Goal: Task Accomplishment & Management: Manage account settings

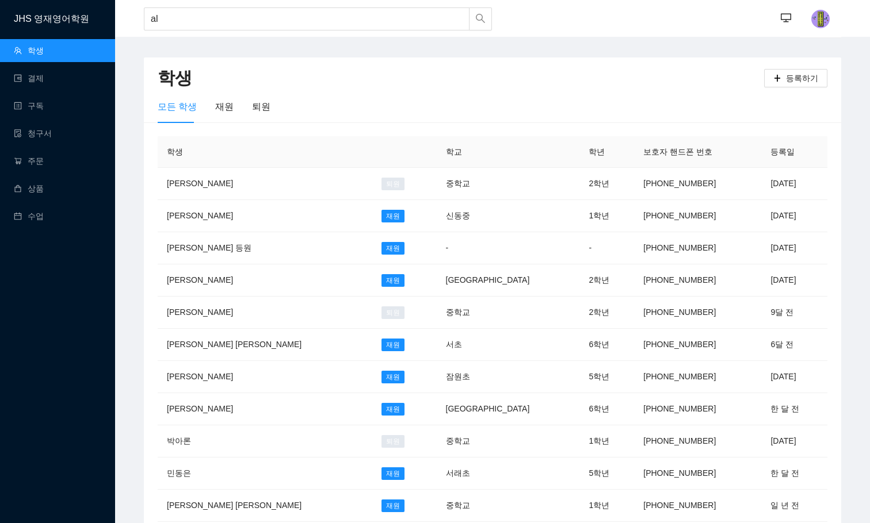
type input "a"
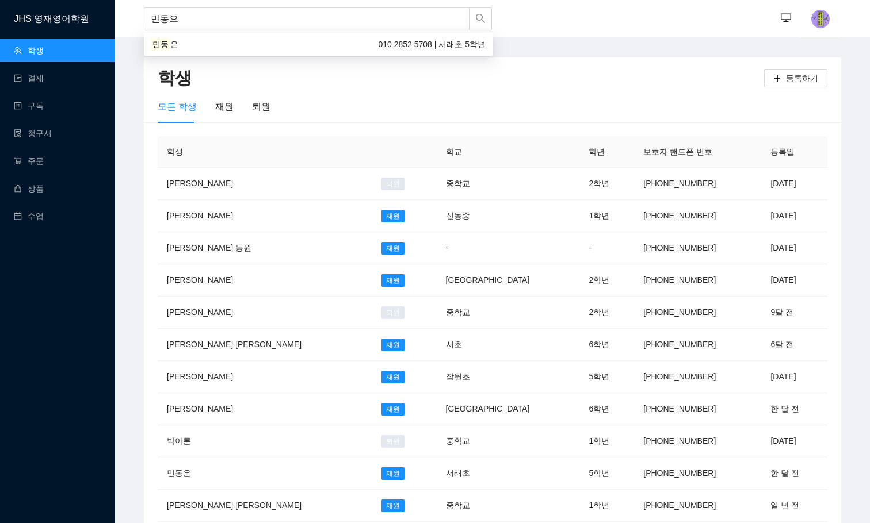
type input "민동은"
click at [340, 44] on div "민동은 010 2852 5708 | 서래초 5학년" at bounding box center [318, 44] width 335 height 13
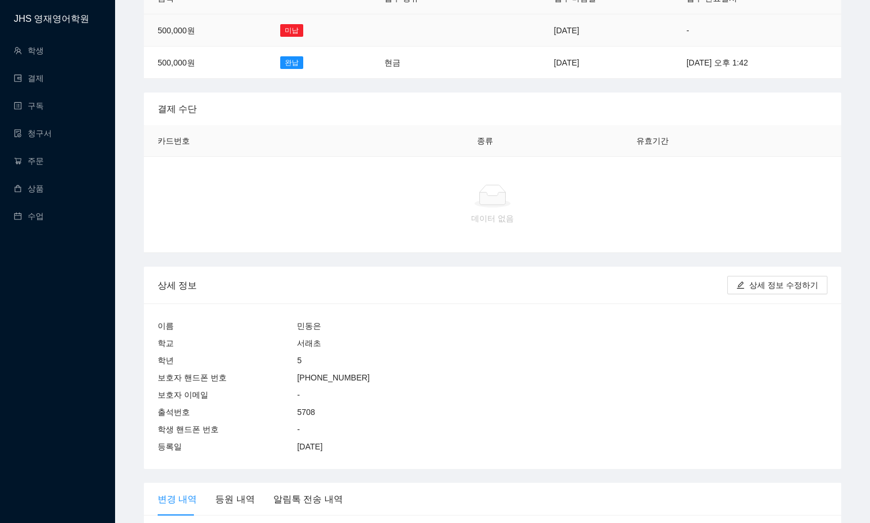
scroll to position [170, 0]
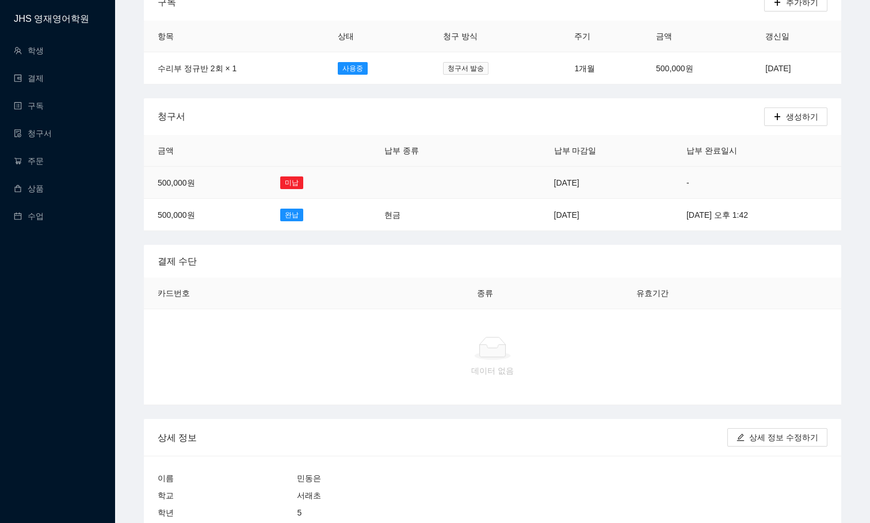
click at [414, 174] on td at bounding box center [428, 183] width 117 height 32
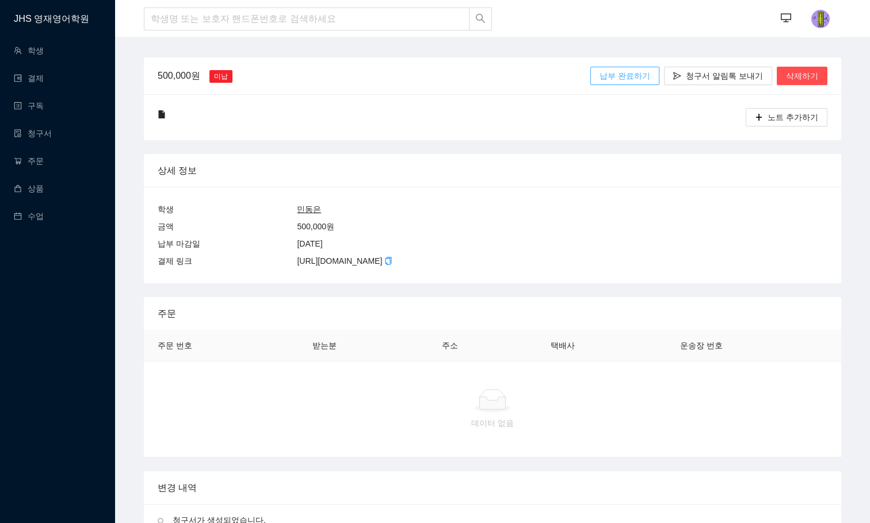
click at [626, 76] on span "납부 완료하기" at bounding box center [624, 76] width 51 height 13
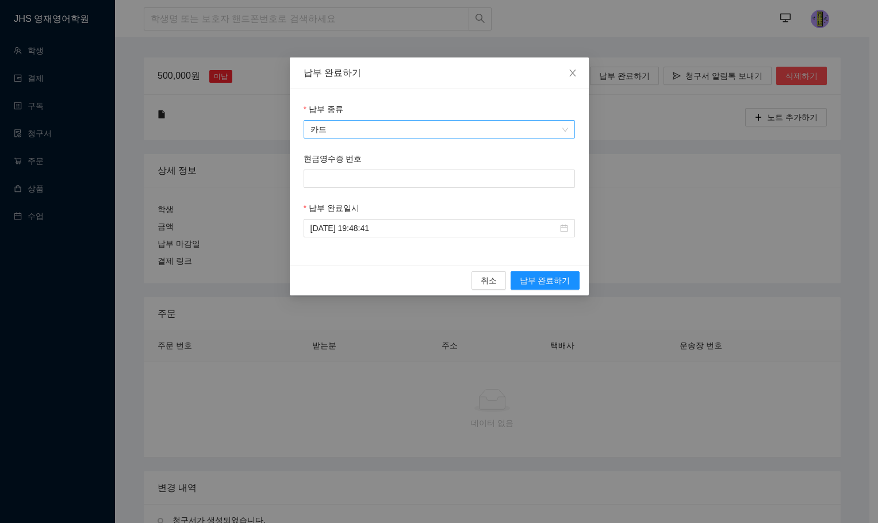
click at [447, 130] on span "카드" at bounding box center [440, 129] width 258 height 17
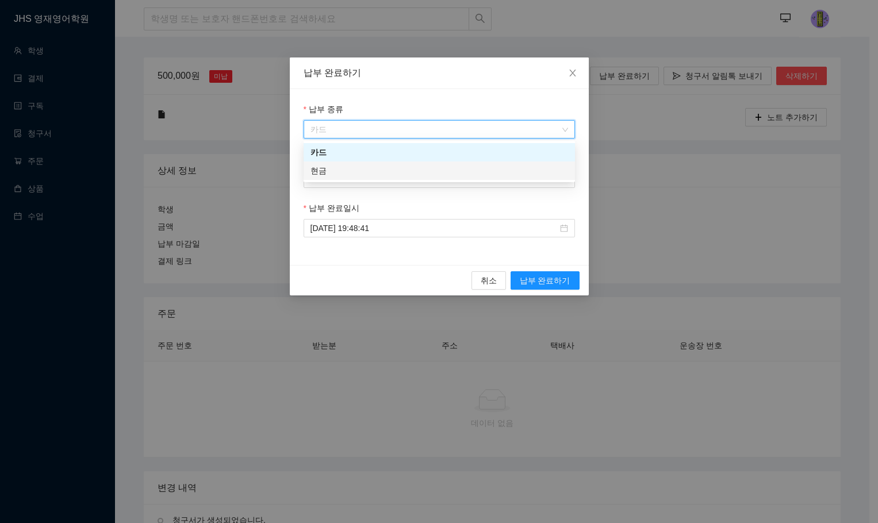
click at [419, 173] on div "현금" at bounding box center [440, 170] width 258 height 13
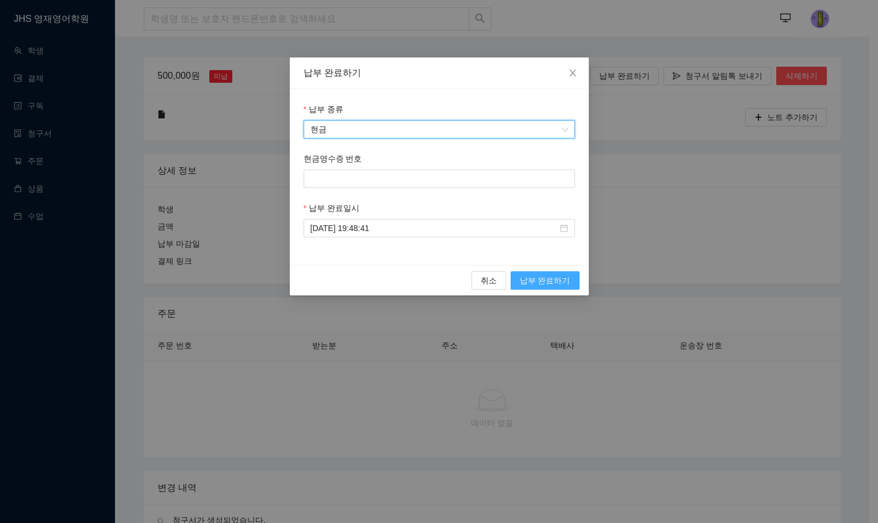
click at [551, 274] on span "납부 완료하기" at bounding box center [545, 280] width 51 height 13
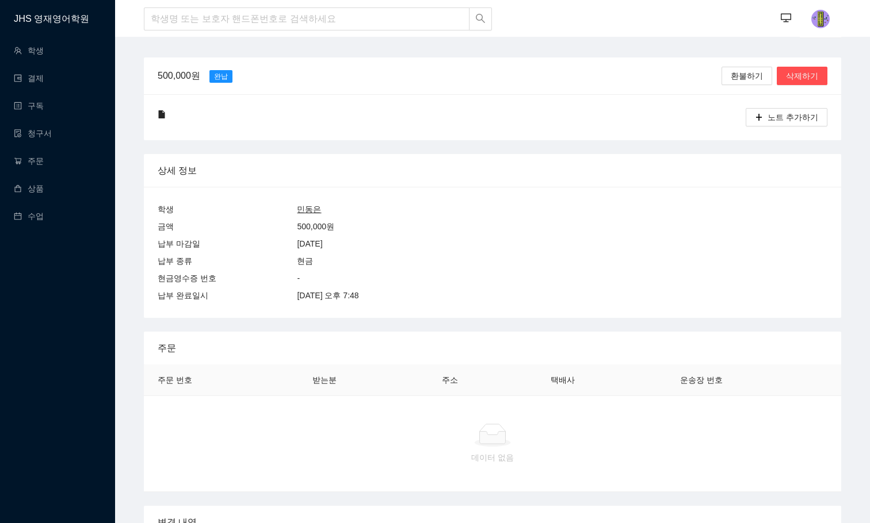
click at [614, 110] on div at bounding box center [451, 117] width 530 height 18
click at [301, 212] on u "민동은" at bounding box center [309, 209] width 24 height 9
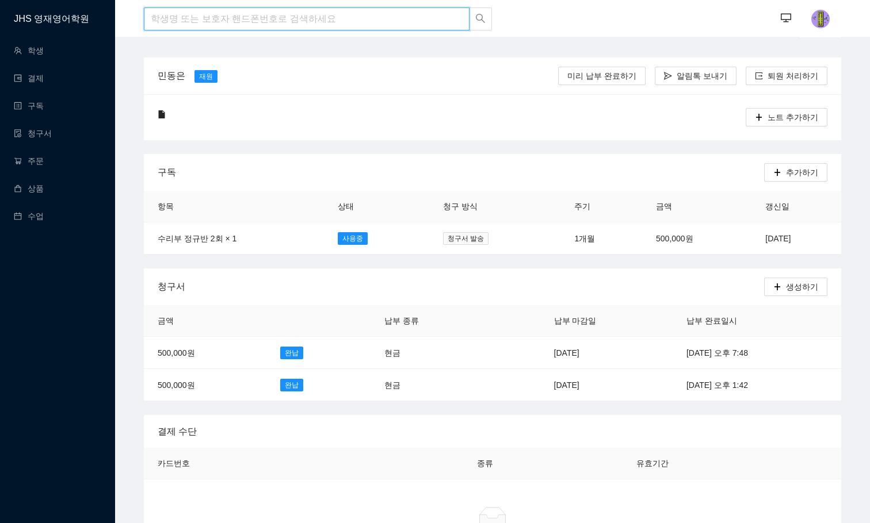
click at [231, 20] on input "search" at bounding box center [307, 18] width 326 height 23
type input "t"
type input "솔"
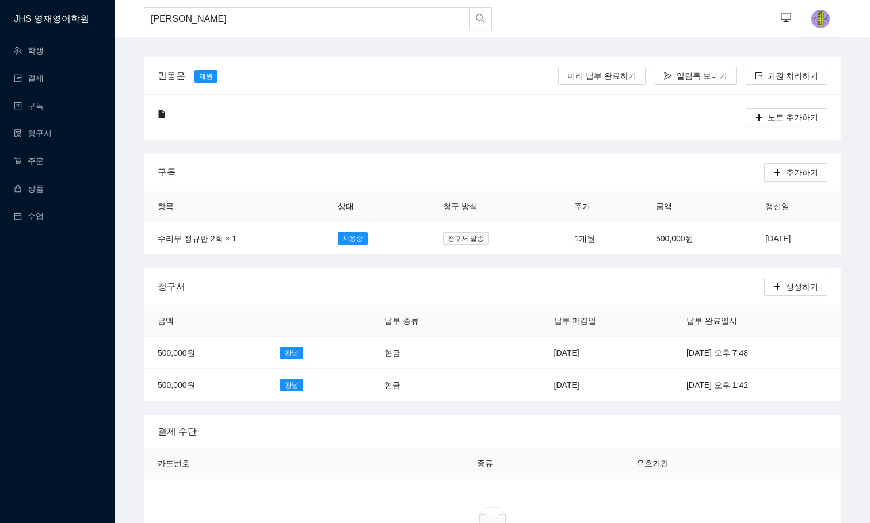
click at [194, 6] on div "[PERSON_NAME] [PERSON_NAME]" at bounding box center [318, 19] width 349 height 38
click at [196, 21] on input "[PERSON_NAME]" at bounding box center [307, 18] width 326 height 23
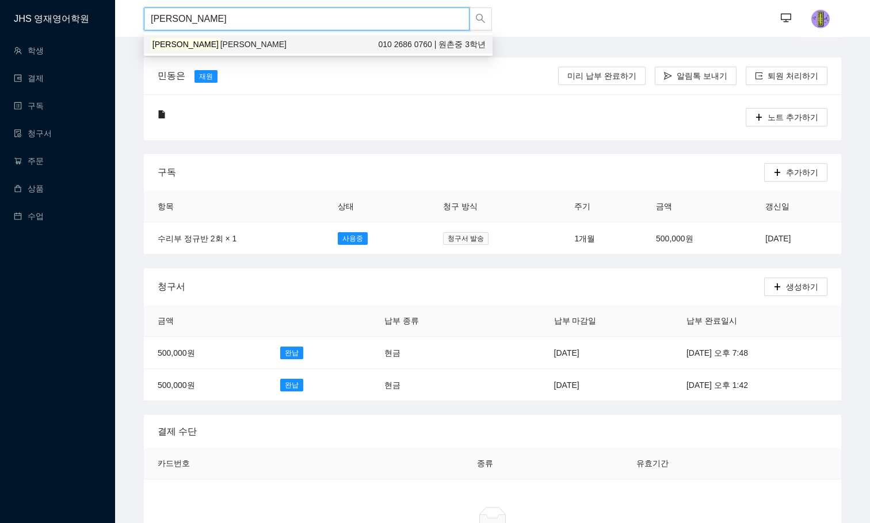
click at [220, 42] on span "[PERSON_NAME]" at bounding box center [253, 44] width 66 height 9
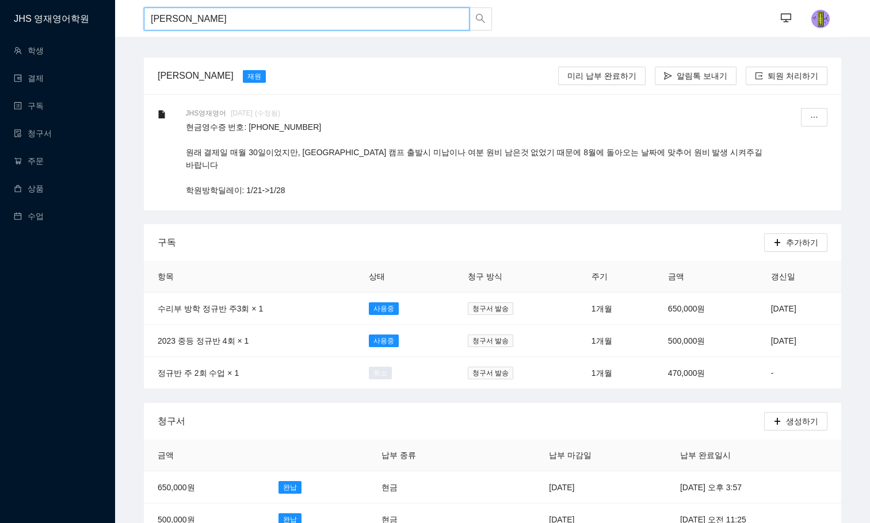
click at [338, 17] on input "[PERSON_NAME]" at bounding box center [307, 18] width 326 height 23
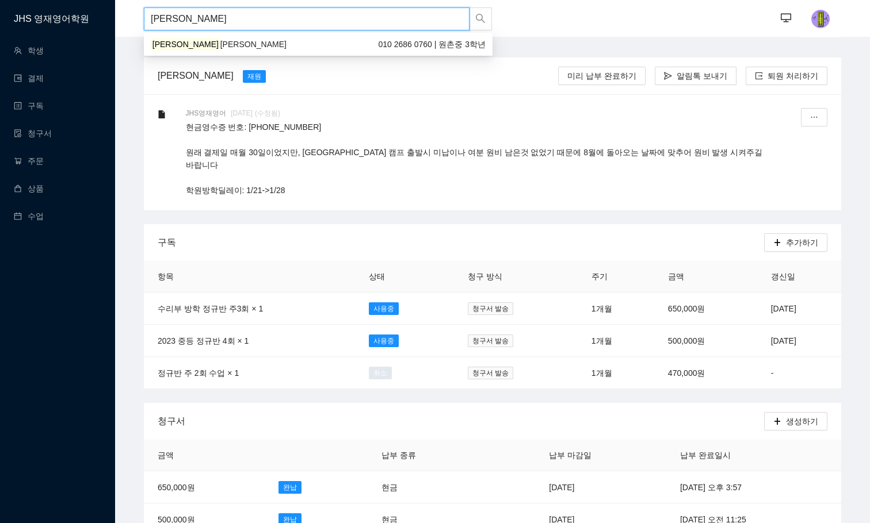
click at [338, 17] on input "[PERSON_NAME]" at bounding box center [307, 18] width 326 height 23
click at [329, 39] on div "민동은 010 2852 5708 | 서래초 5학년" at bounding box center [318, 44] width 335 height 13
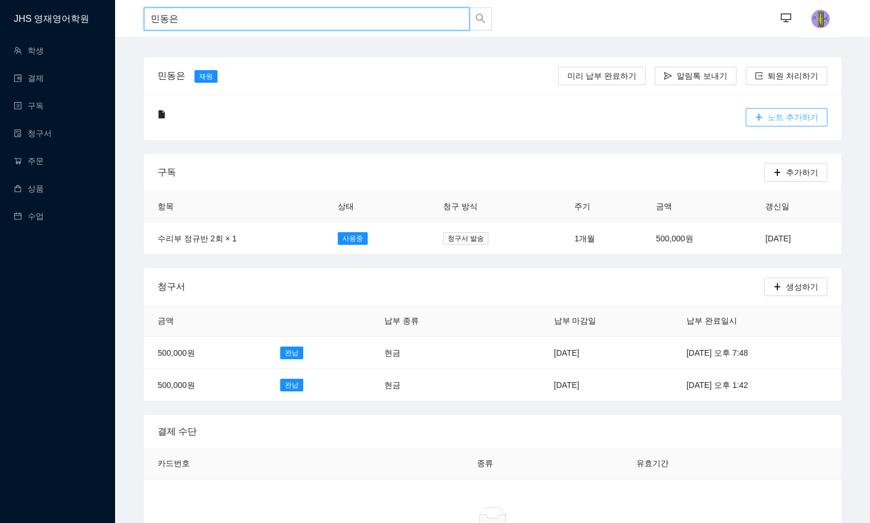
type input "민동은"
click at [792, 114] on span "노트 추가하기" at bounding box center [792, 117] width 51 height 13
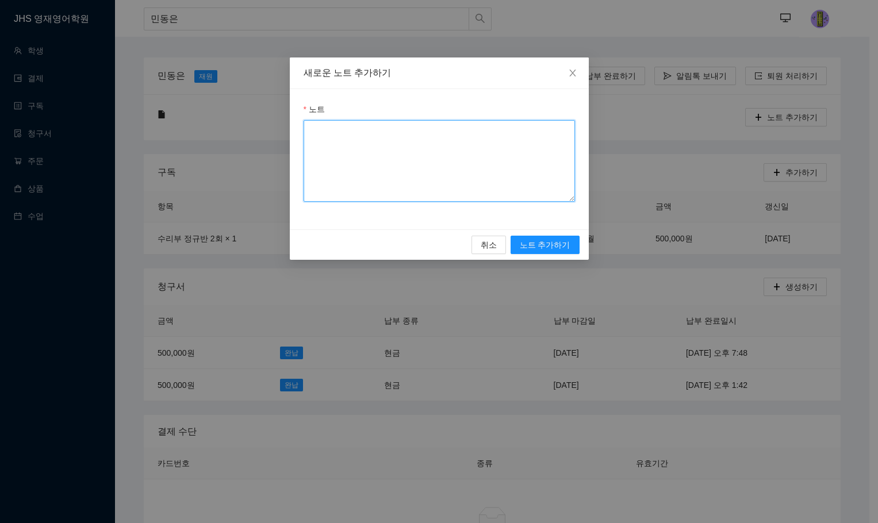
click at [530, 185] on textarea "노트" at bounding box center [439, 161] width 271 height 82
click at [542, 141] on textarea "현금영수증 번호:" at bounding box center [439, 161] width 271 height 82
paste textarea "010 3300 7138"
click at [385, 128] on textarea "현금영수증 번호: [PHONE_NUMBER]" at bounding box center [439, 161] width 271 height 82
click at [404, 134] on textarea "현금영수증 번호: [PHONE_NUMBER]" at bounding box center [439, 161] width 271 height 82
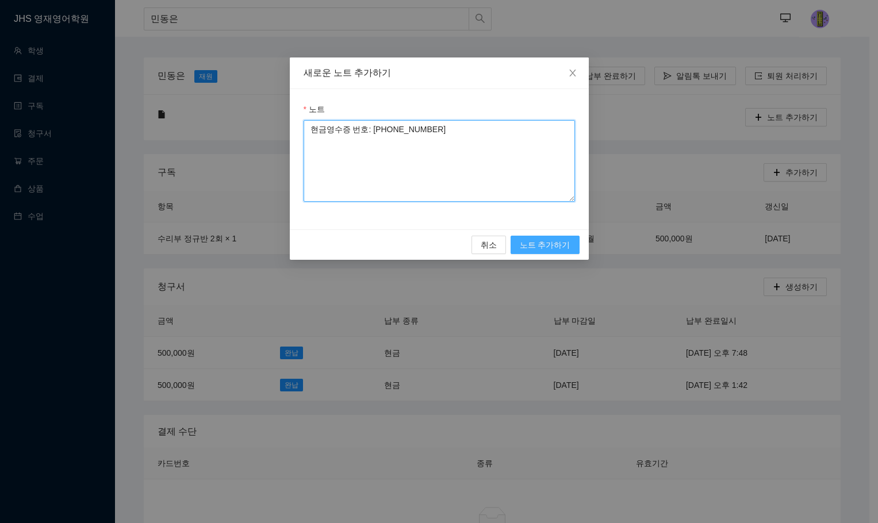
type textarea "현금영수증 번호: [PHONE_NUMBER]"
click at [563, 240] on span "노트 추가하기" at bounding box center [545, 245] width 51 height 13
